Goal: Communication & Community: Connect with others

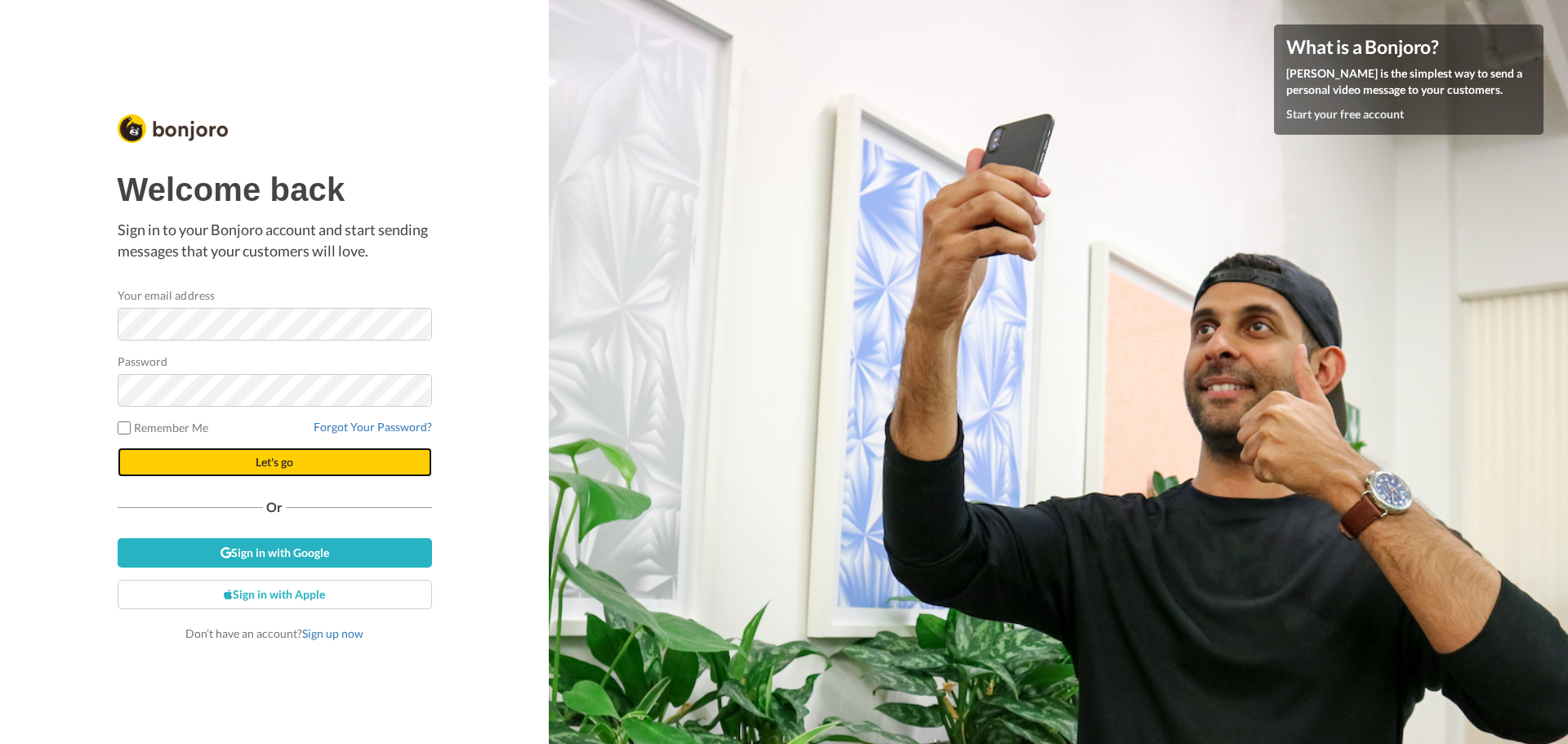
click at [289, 452] on button "Let's go" at bounding box center [275, 463] width 315 height 29
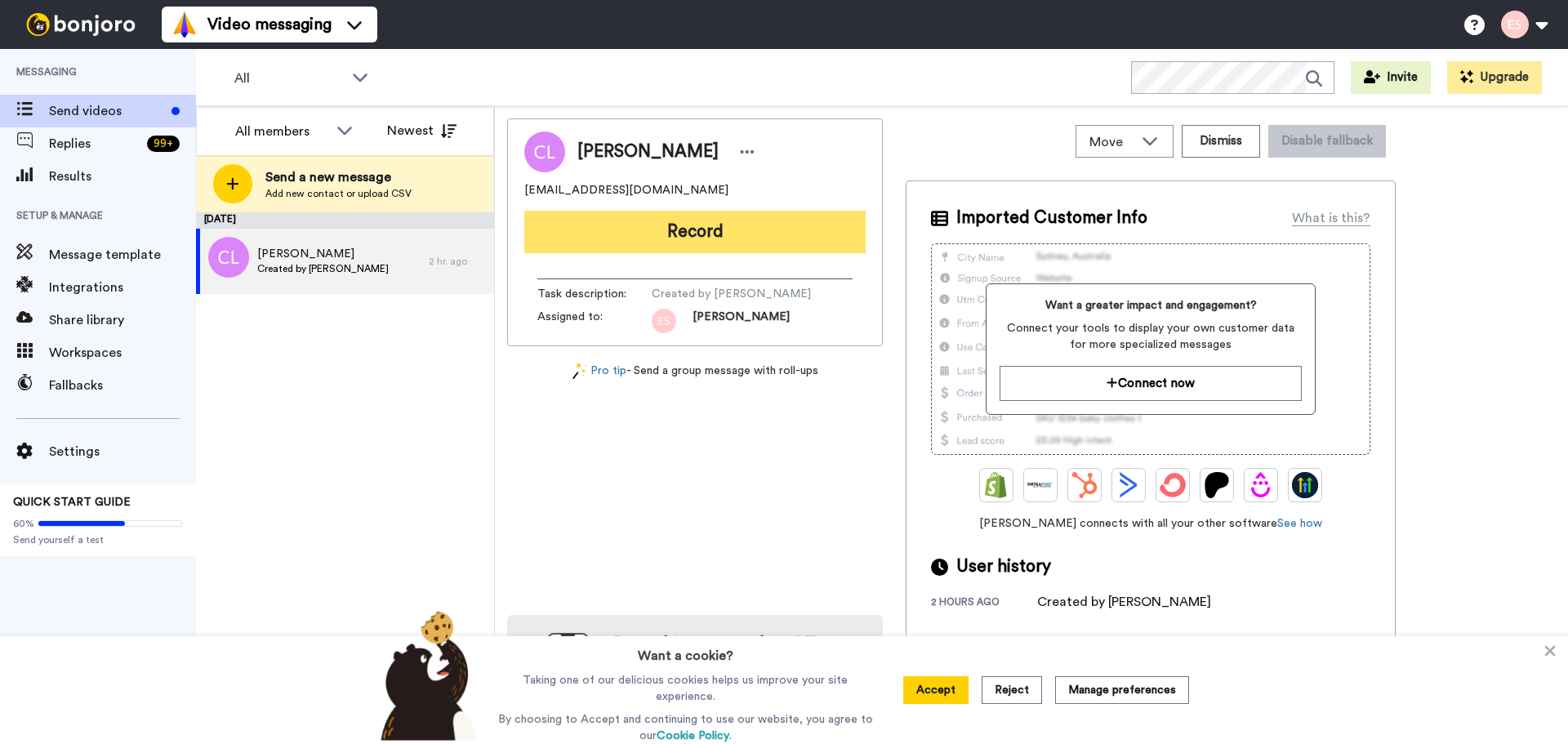
click at [691, 215] on button "Record" at bounding box center [694, 232] width 341 height 42
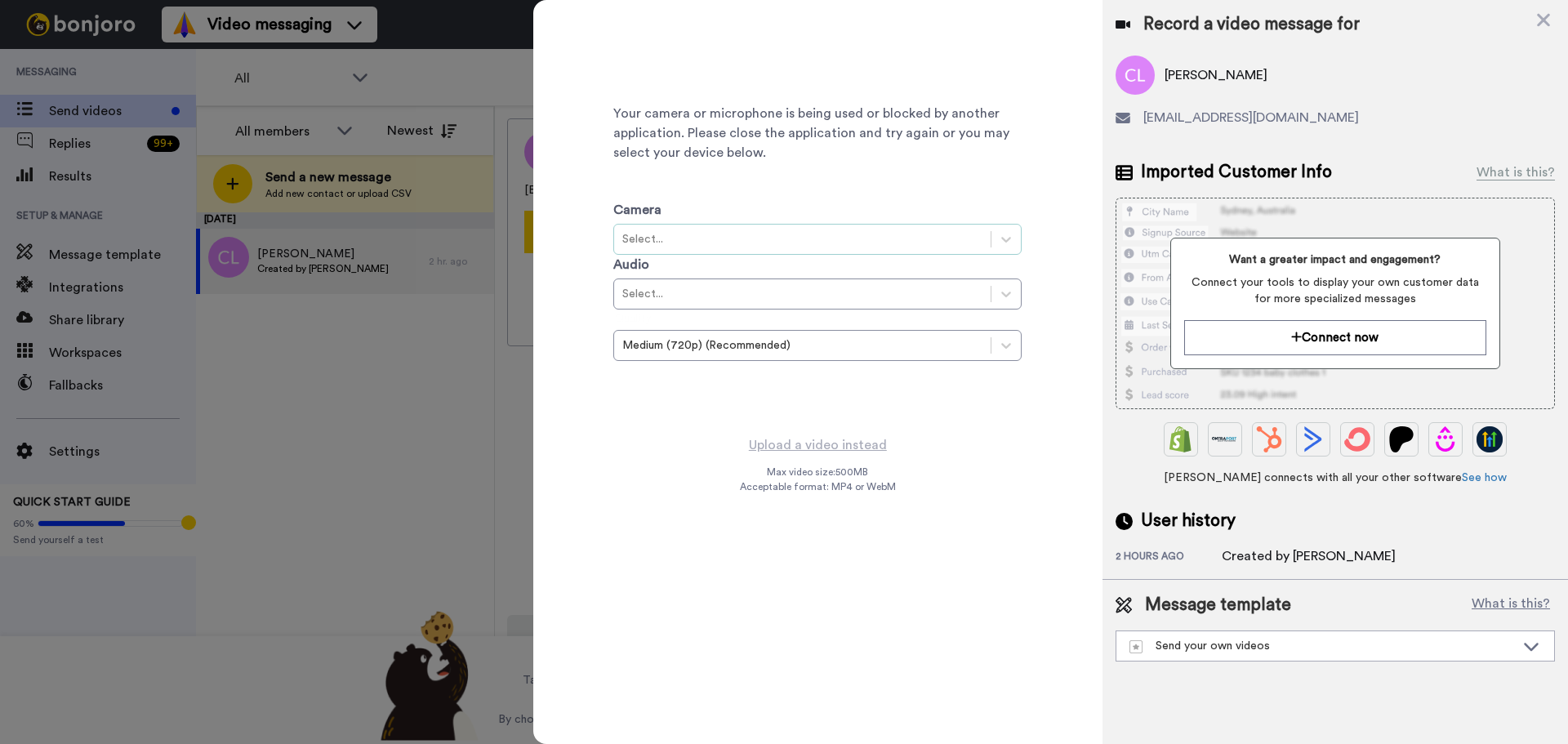
click at [682, 232] on div "Select..." at bounding box center [803, 239] width 361 height 17
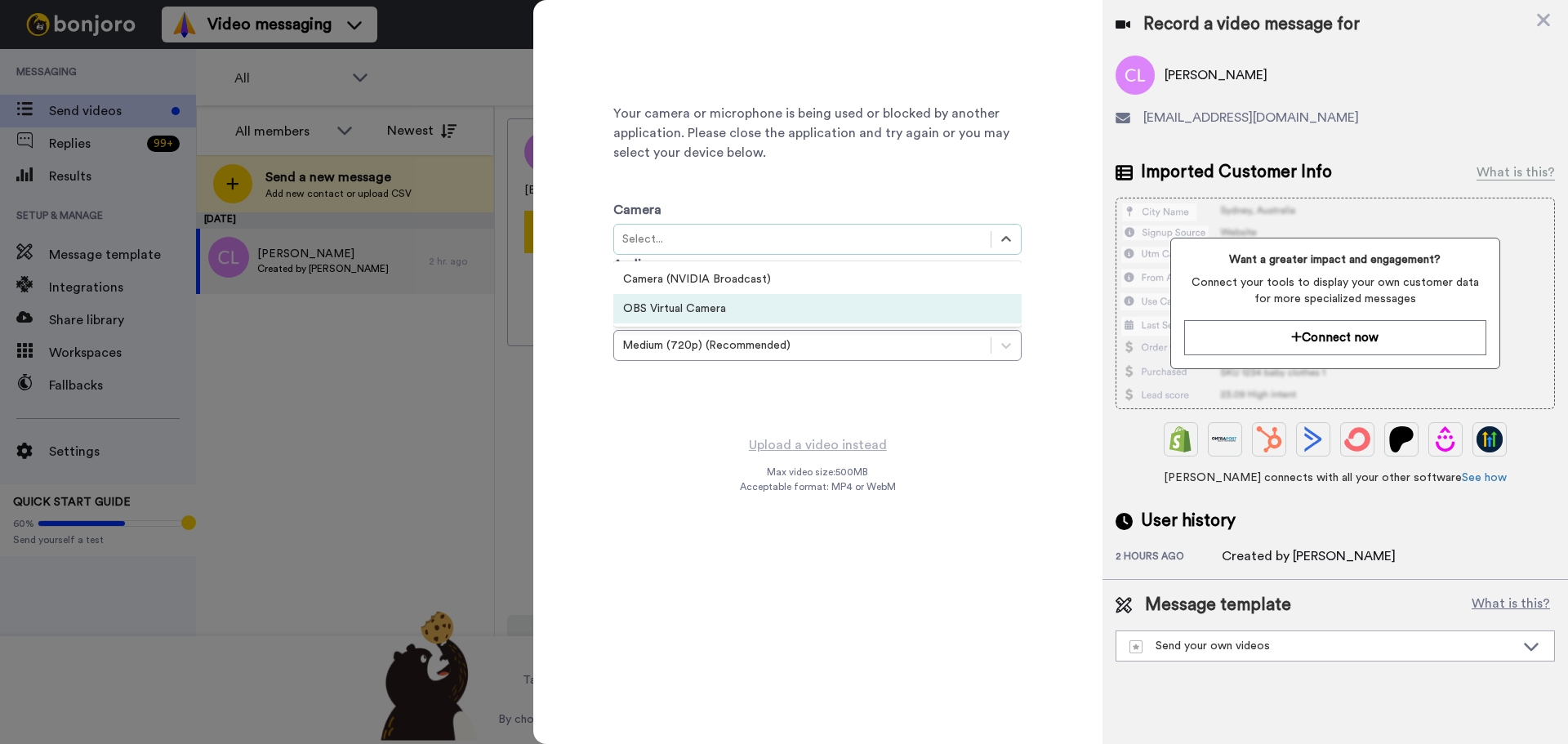
click at [675, 431] on div "Your camera or microphone is being used or blocked by another application. Plea…" at bounding box center [818, 217] width 569 height 435
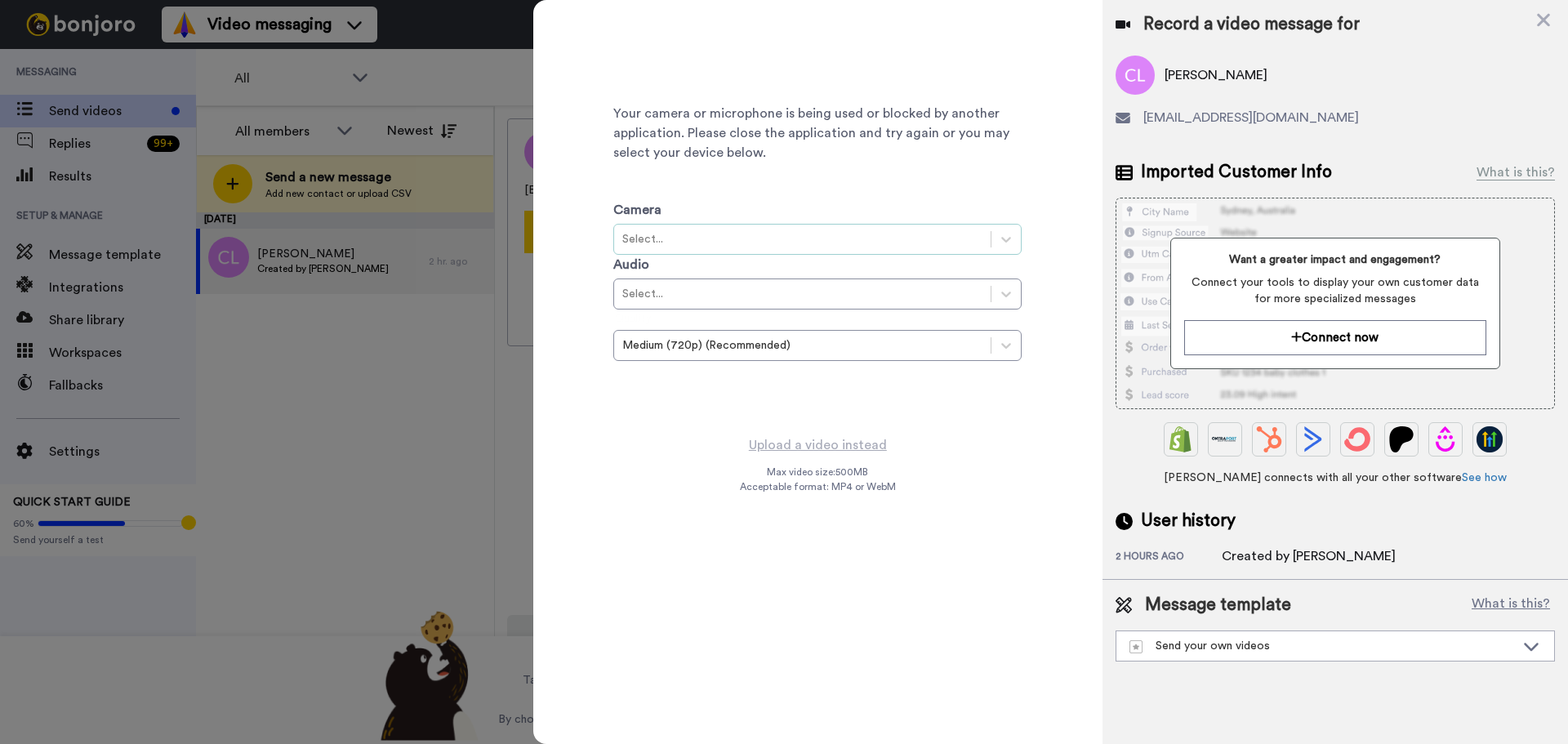
click at [670, 231] on div "Select..." at bounding box center [803, 239] width 361 height 17
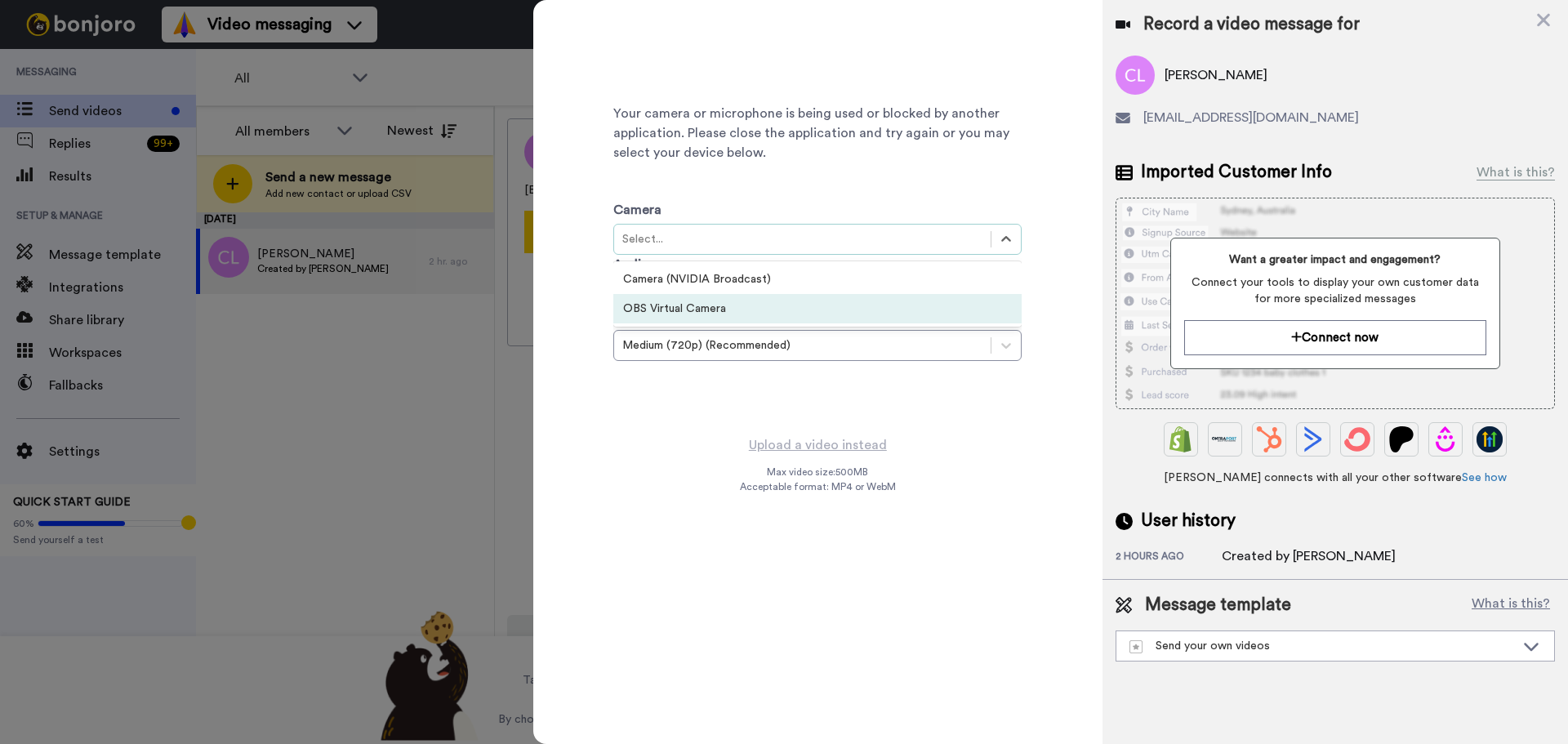
click at [669, 303] on div "OBS Virtual Camera" at bounding box center [818, 309] width 408 height 29
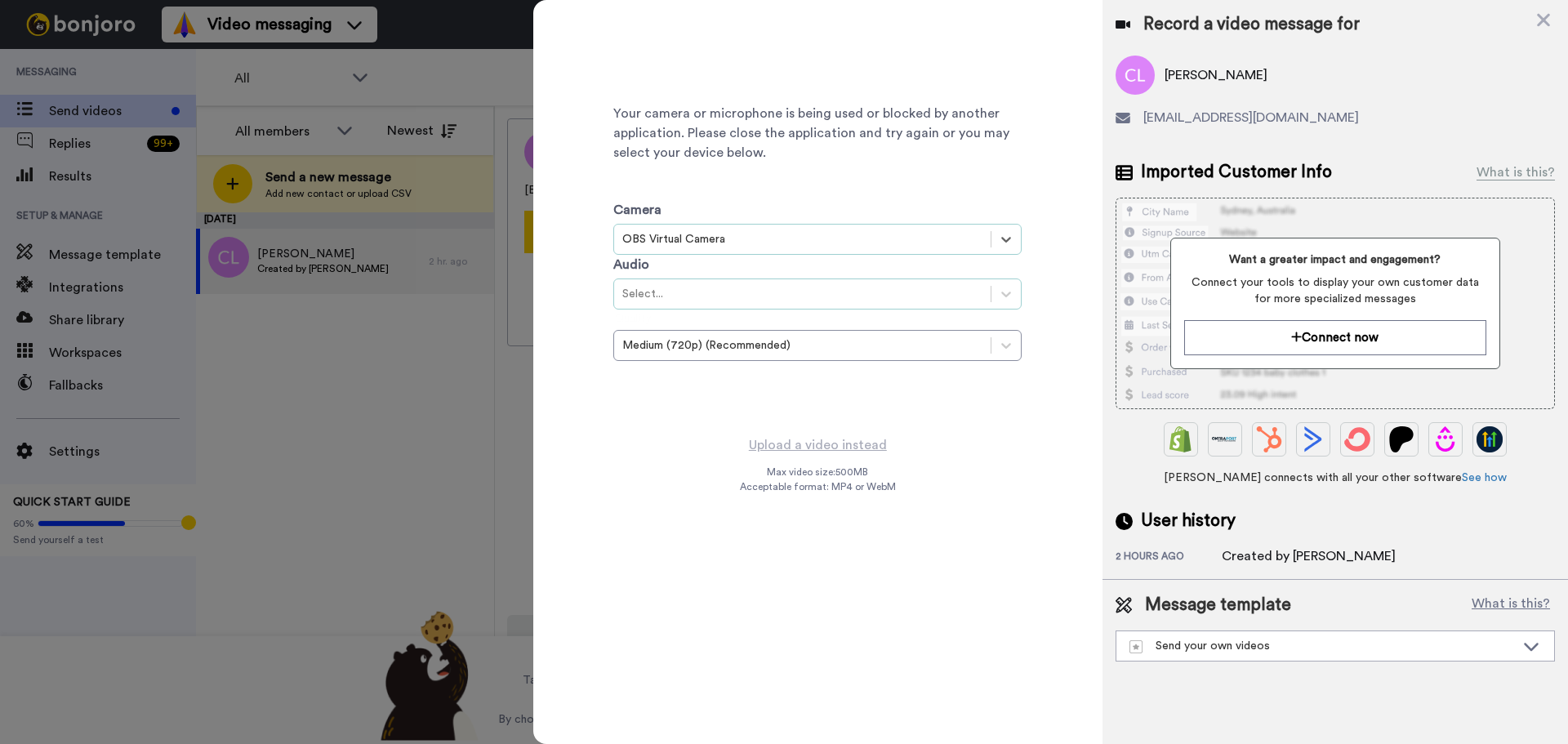
click at [670, 303] on div "Select..." at bounding box center [802, 293] width 376 height 19
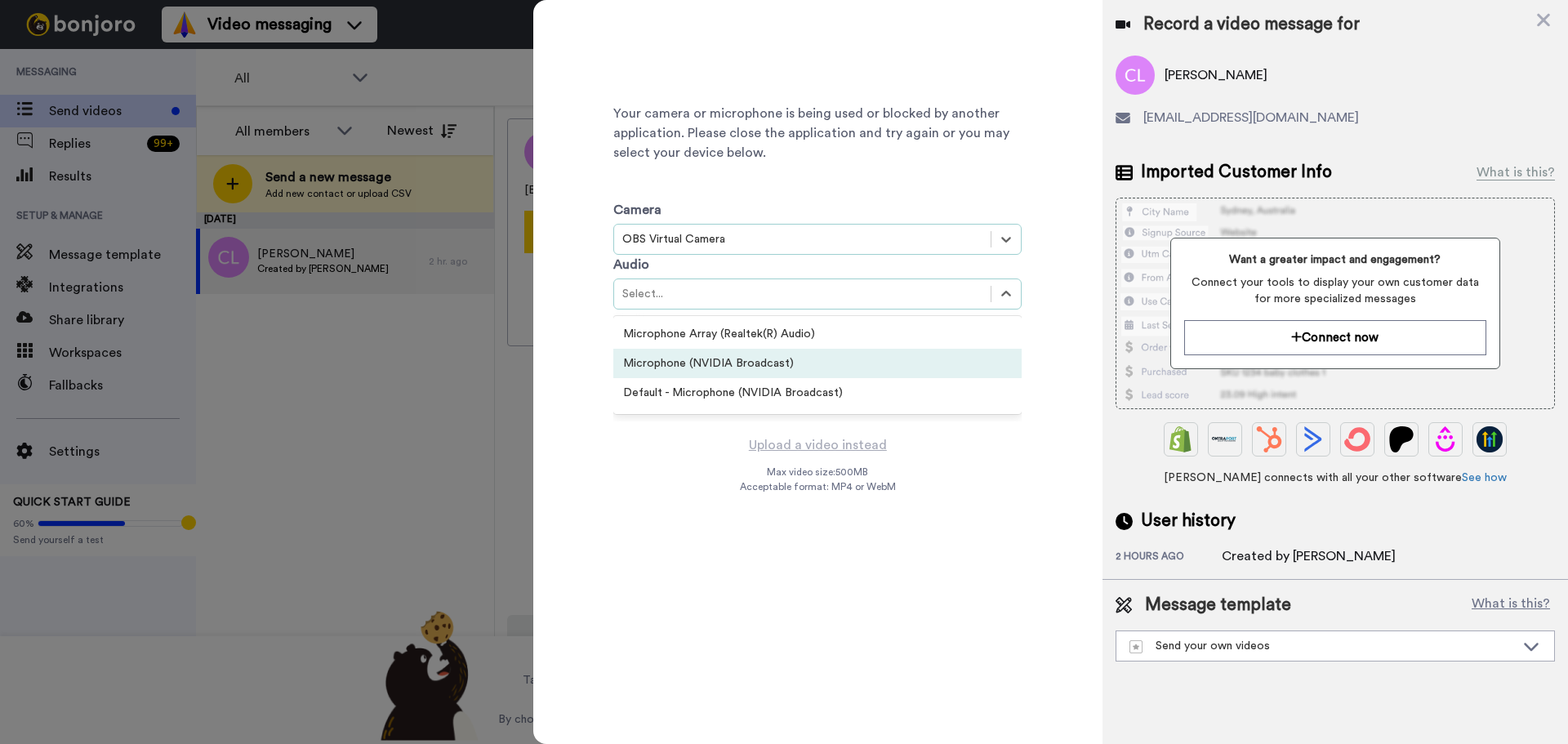
click at [694, 360] on div "Microphone (NVIDIA Broadcast)" at bounding box center [818, 363] width 408 height 29
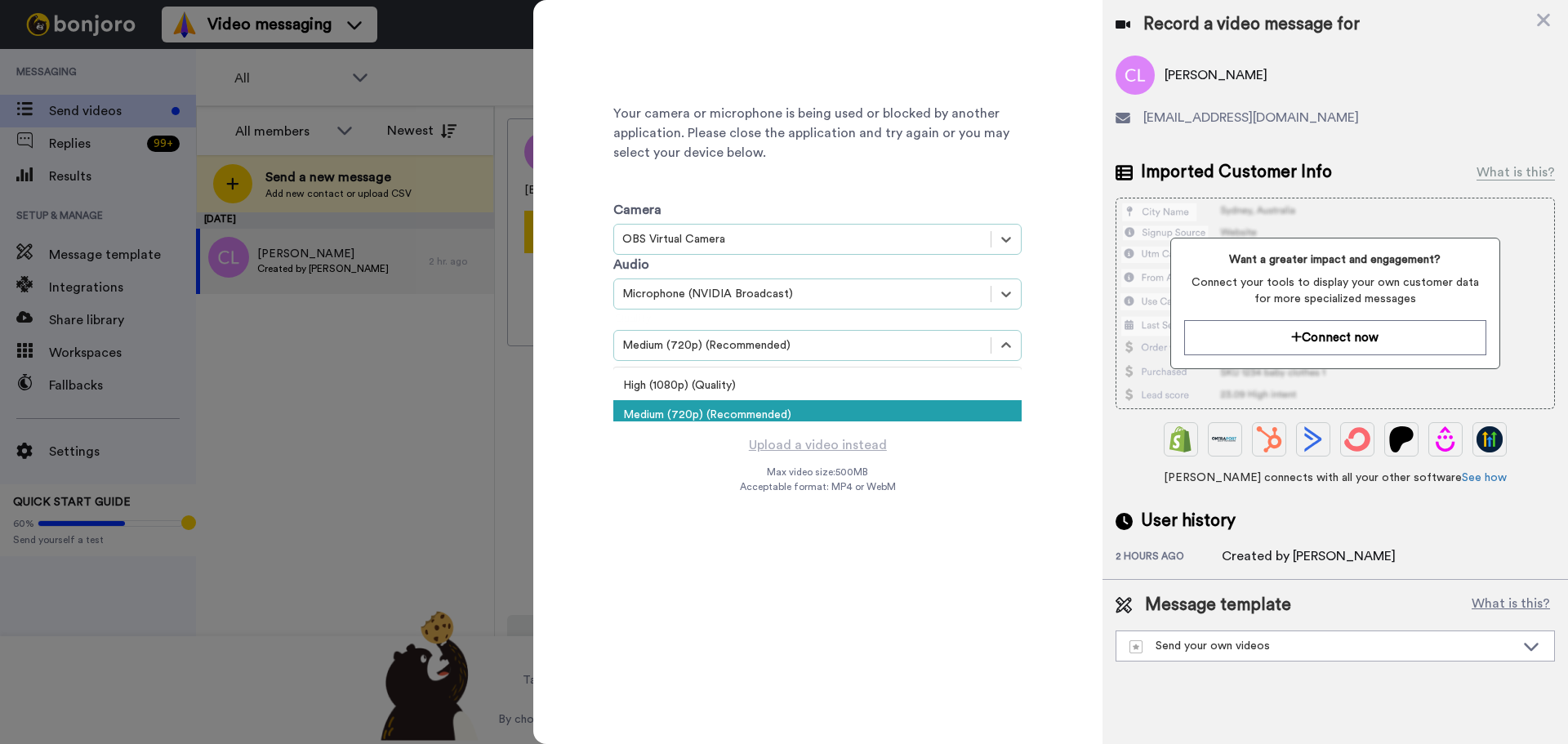
click at [734, 338] on div "Medium (720p) (Recommended)" at bounding box center [803, 346] width 361 height 17
click at [735, 387] on div "High (1080p) (Quality)" at bounding box center [818, 385] width 408 height 29
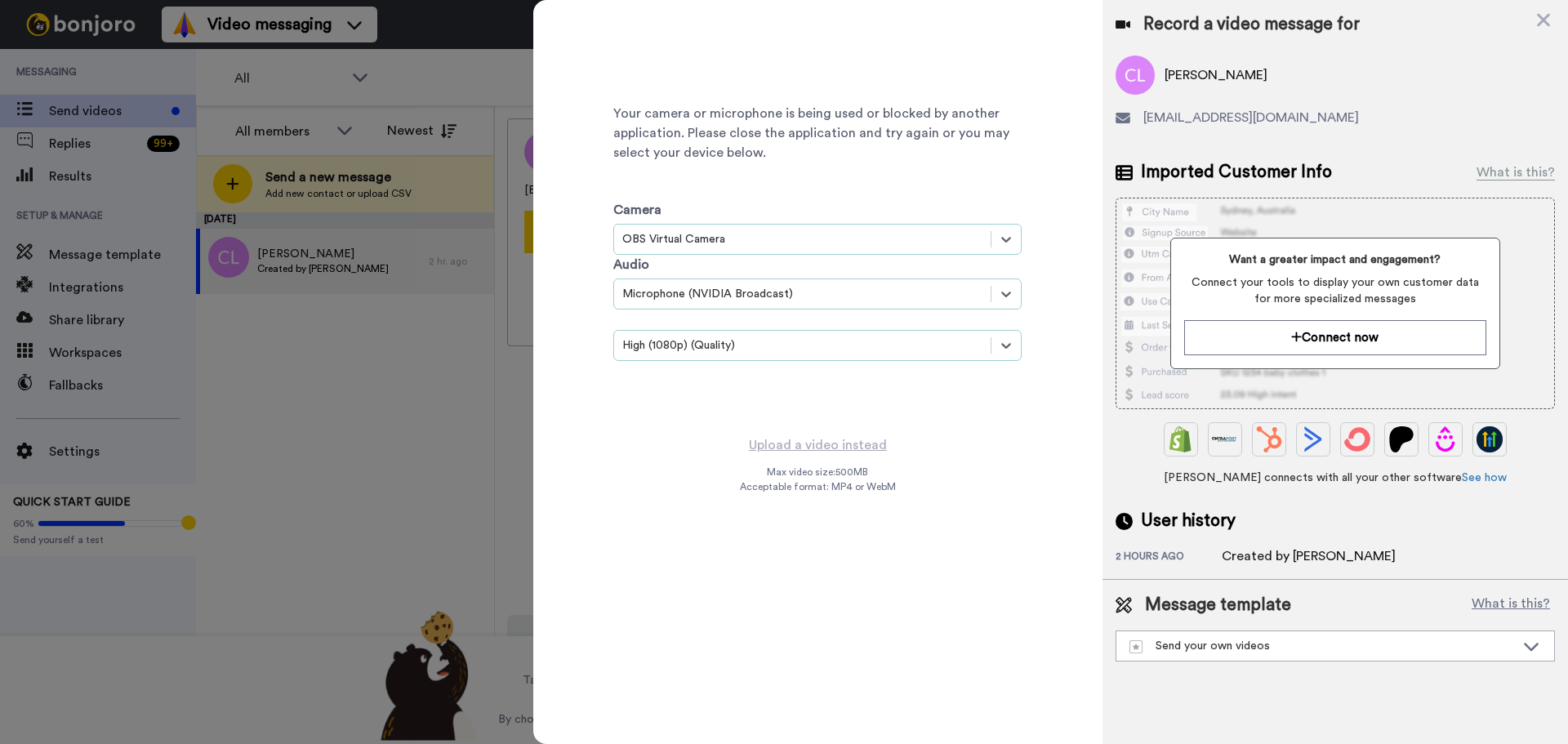
click at [473, 395] on div at bounding box center [784, 372] width 1568 height 744
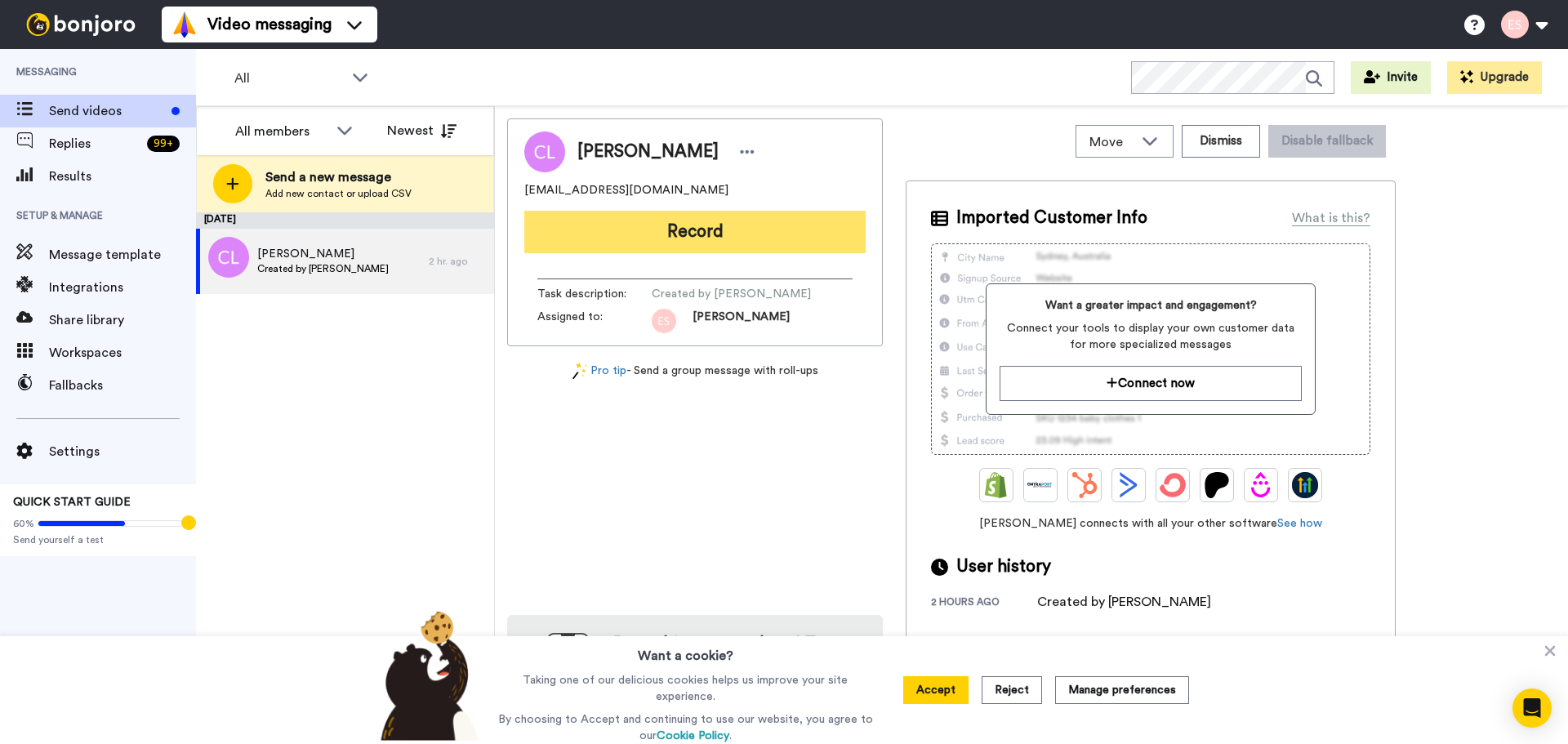
click at [624, 237] on button "Record" at bounding box center [694, 232] width 341 height 42
click at [669, 239] on button "Record" at bounding box center [694, 232] width 341 height 42
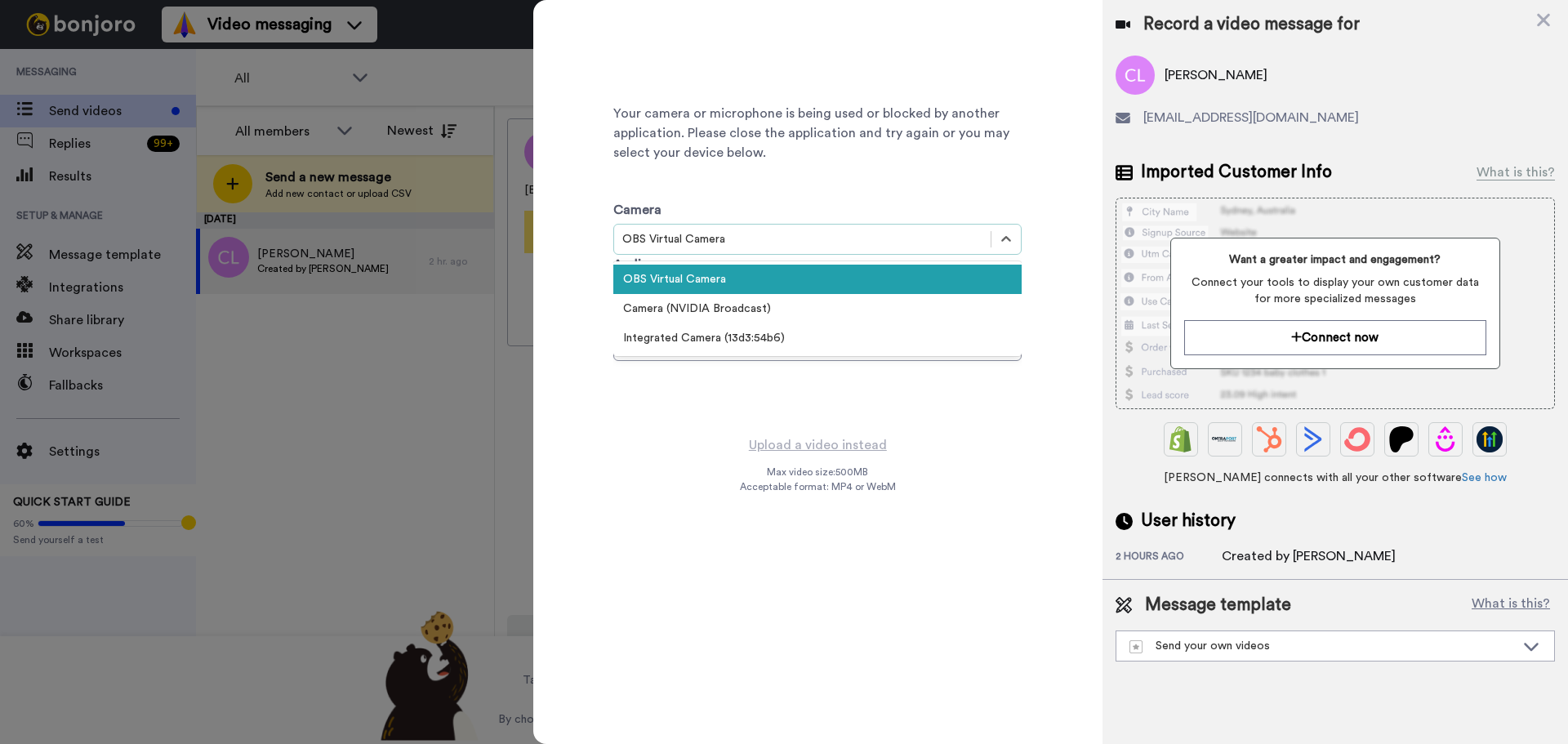
click at [669, 239] on div "OBS Virtual Camera" at bounding box center [803, 239] width 361 height 17
click at [703, 332] on div "Integrated Camera (13d3:54b6)" at bounding box center [818, 338] width 408 height 29
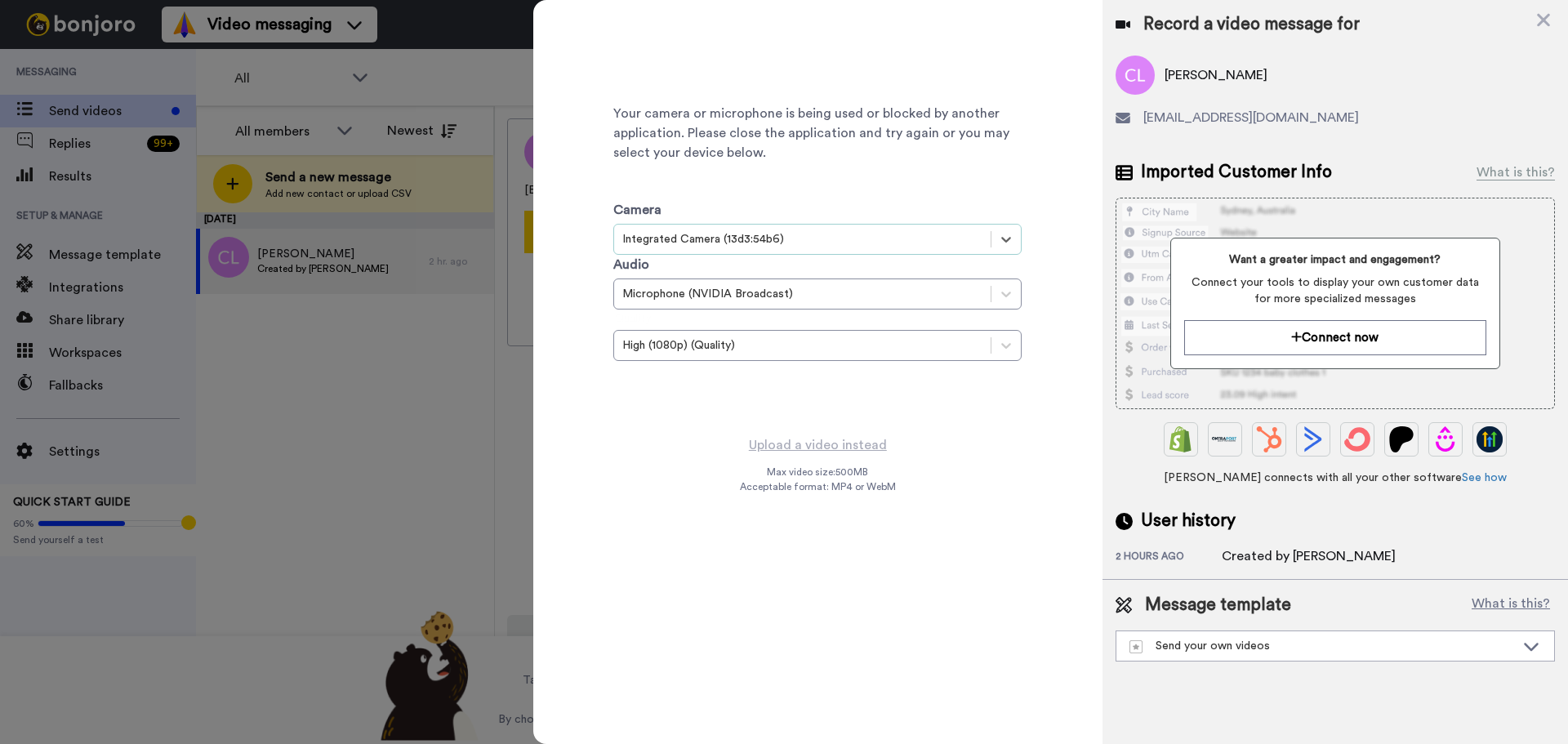
click at [486, 325] on div at bounding box center [784, 372] width 1568 height 744
click at [413, 464] on div at bounding box center [784, 372] width 1568 height 744
click at [318, 456] on div at bounding box center [784, 372] width 1568 height 744
click at [1549, 16] on icon at bounding box center [1544, 20] width 13 height 13
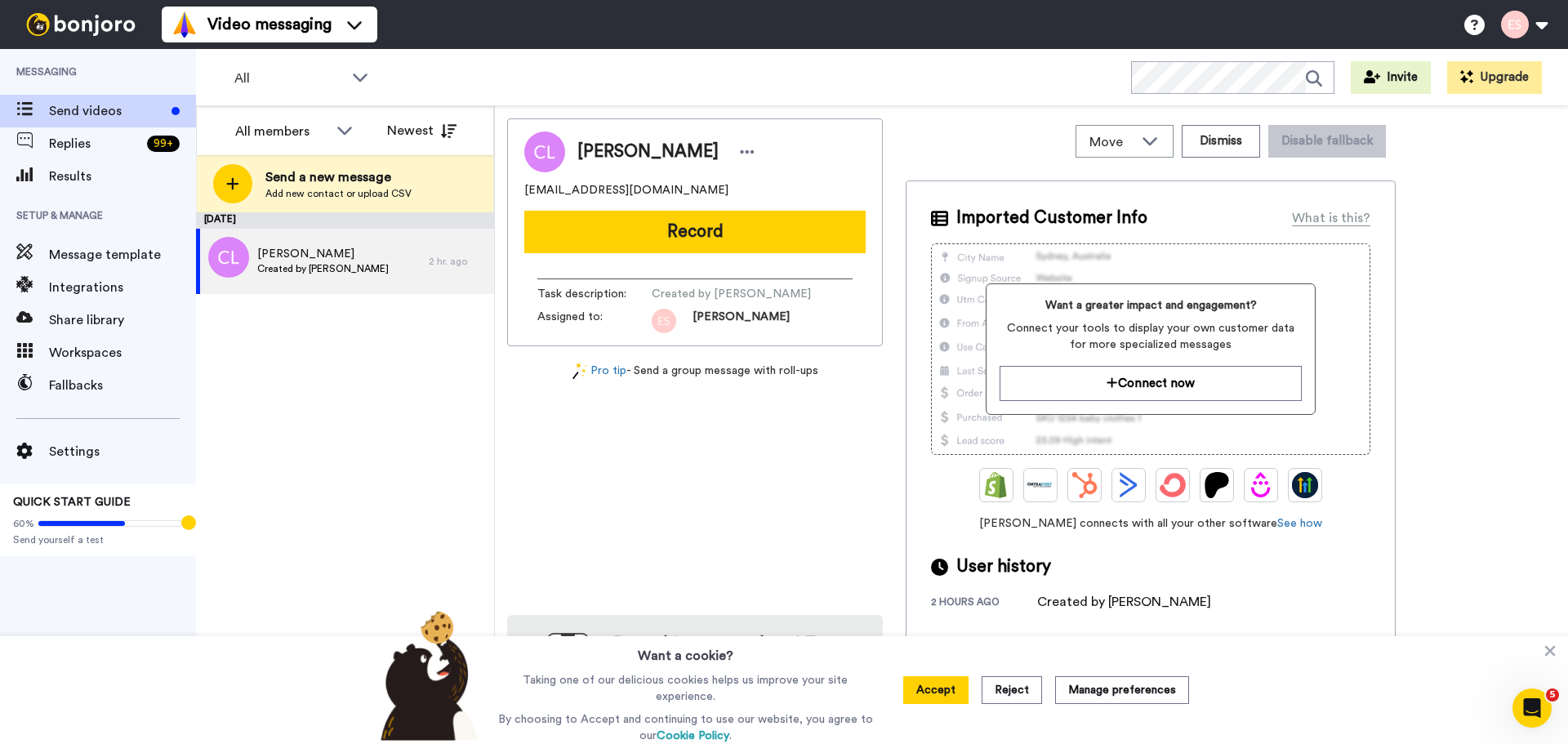
click at [551, 366] on div "Pro tip - Send a group message with roll-ups" at bounding box center [695, 371] width 376 height 17
